Goal: Task Accomplishment & Management: Use online tool/utility

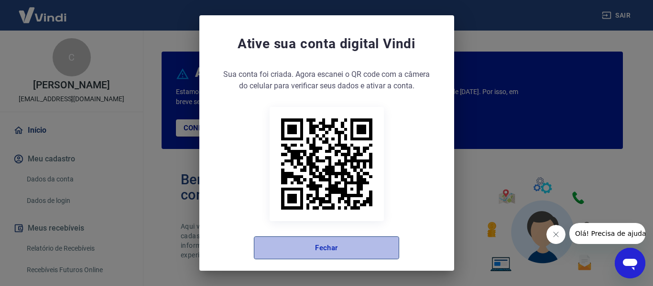
click at [311, 244] on button "Fechar" at bounding box center [326, 248] width 145 height 23
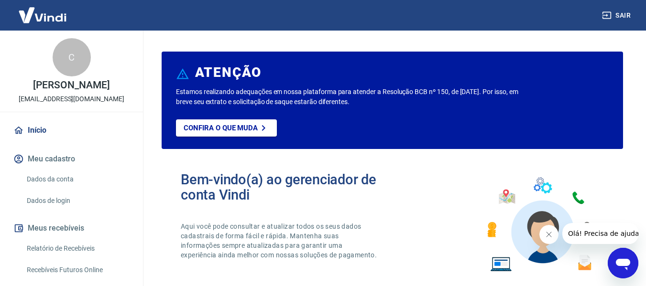
click at [548, 235] on icon "Fechar mensagem da empresa" at bounding box center [548, 234] width 5 height 5
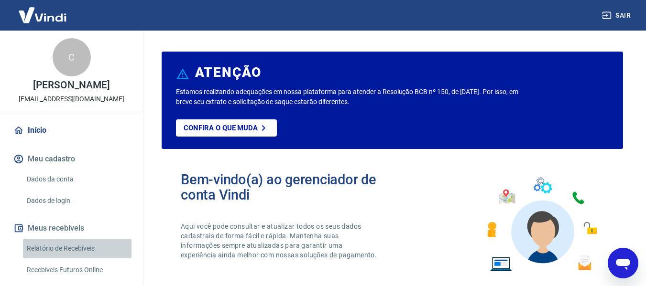
click at [103, 255] on link "Relatório de Recebíveis" at bounding box center [77, 249] width 108 height 20
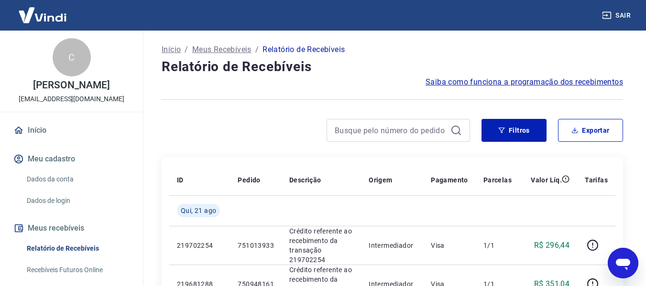
click at [69, 138] on link "Início" at bounding box center [71, 130] width 120 height 21
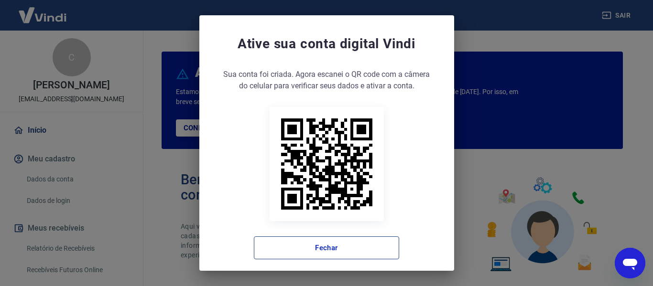
click at [351, 246] on button "Fechar" at bounding box center [326, 248] width 145 height 23
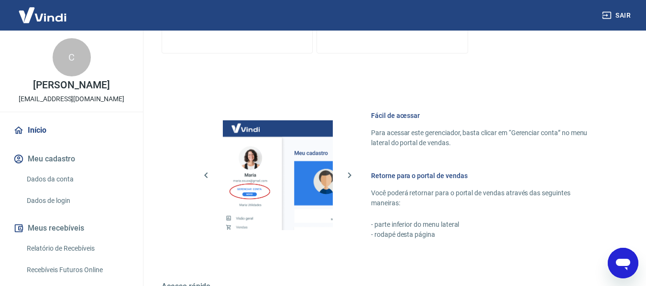
scroll to position [597, 0]
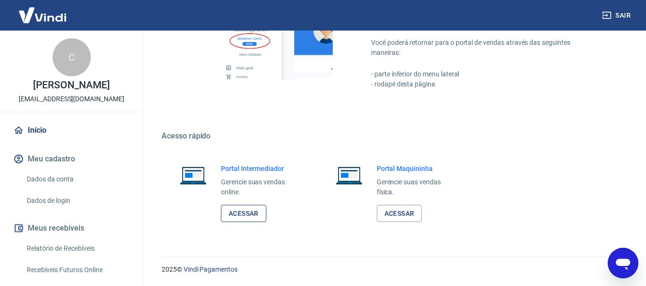
click at [244, 213] on link "Acessar" at bounding box center [243, 214] width 45 height 18
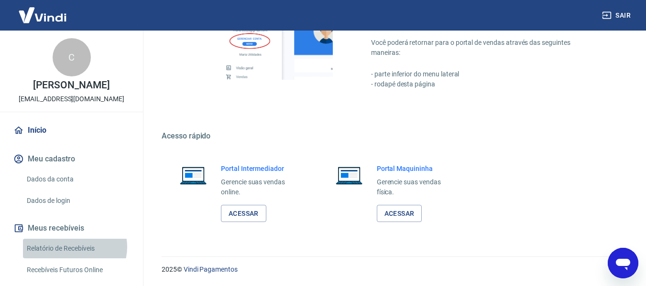
drag, startPoint x: 74, startPoint y: 257, endPoint x: 245, endPoint y: 14, distance: 297.1
click at [74, 257] on link "Relatório de Recebíveis" at bounding box center [77, 249] width 108 height 20
